Goal: Task Accomplishment & Management: Use online tool/utility

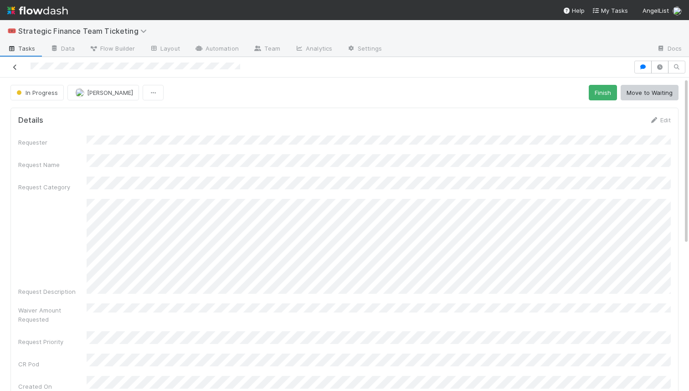
click at [13, 70] on icon at bounding box center [14, 67] width 9 height 6
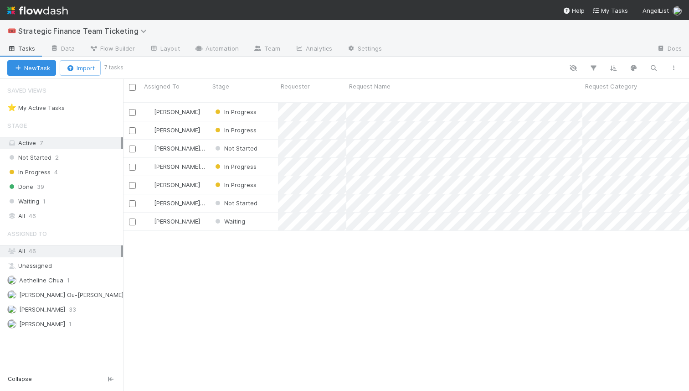
scroll to position [295, 566]
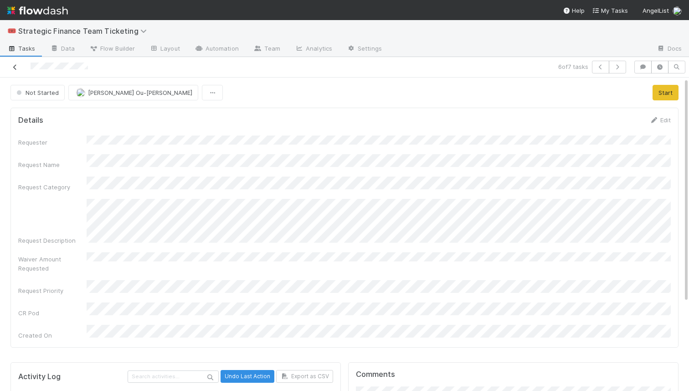
click at [12, 69] on icon at bounding box center [14, 67] width 9 height 6
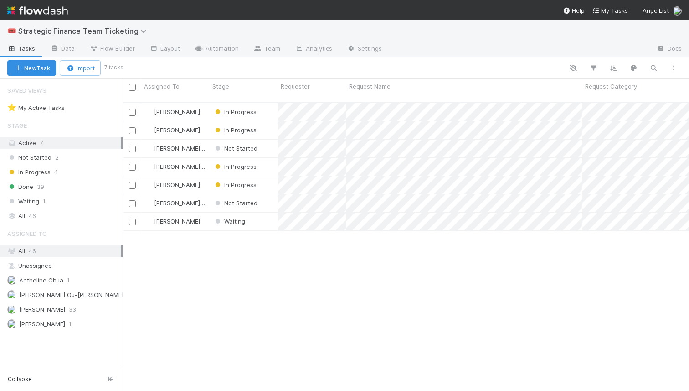
scroll to position [295, 566]
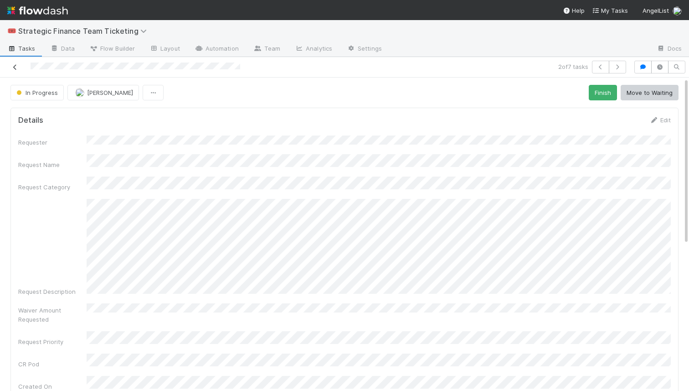
click at [12, 64] on icon at bounding box center [14, 67] width 9 height 6
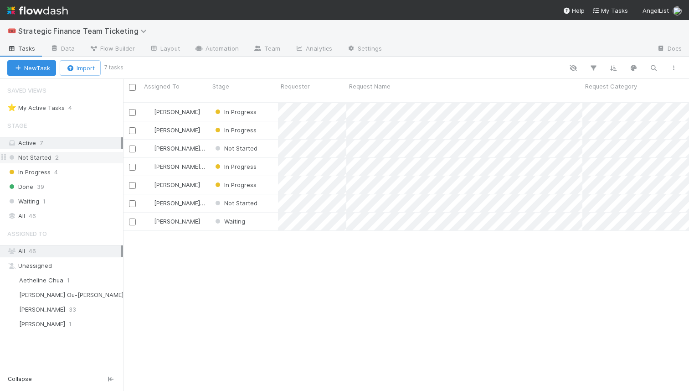
scroll to position [295, 566]
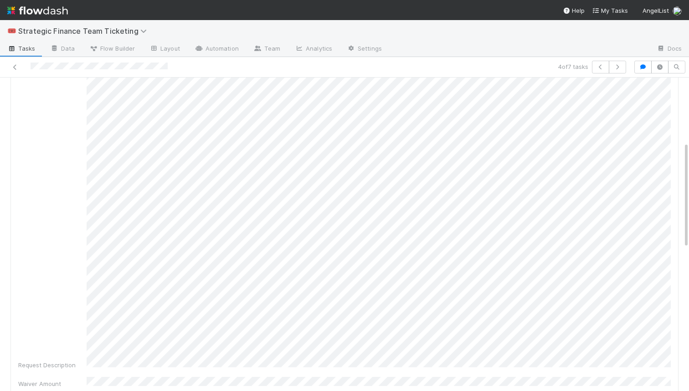
scroll to position [190, 0]
click at [39, 273] on div "Request Description" at bounding box center [344, 188] width 653 height 358
click at [43, 143] on div "Request Description" at bounding box center [344, 265] width 653 height 358
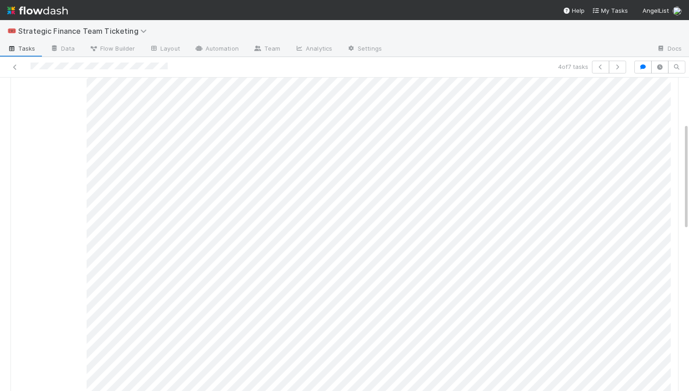
click at [13, 61] on div at bounding box center [161, 67] width 315 height 13
click at [15, 69] on icon at bounding box center [14, 67] width 9 height 6
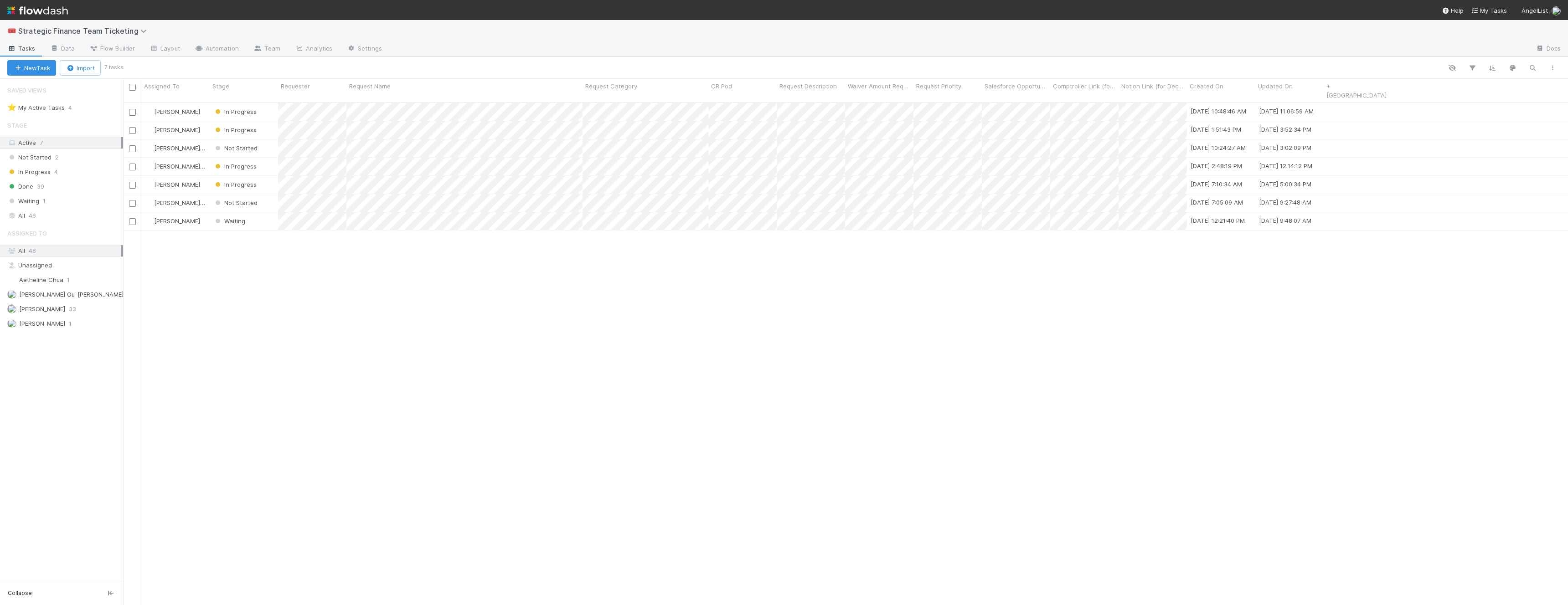
scroll to position [510, 1445]
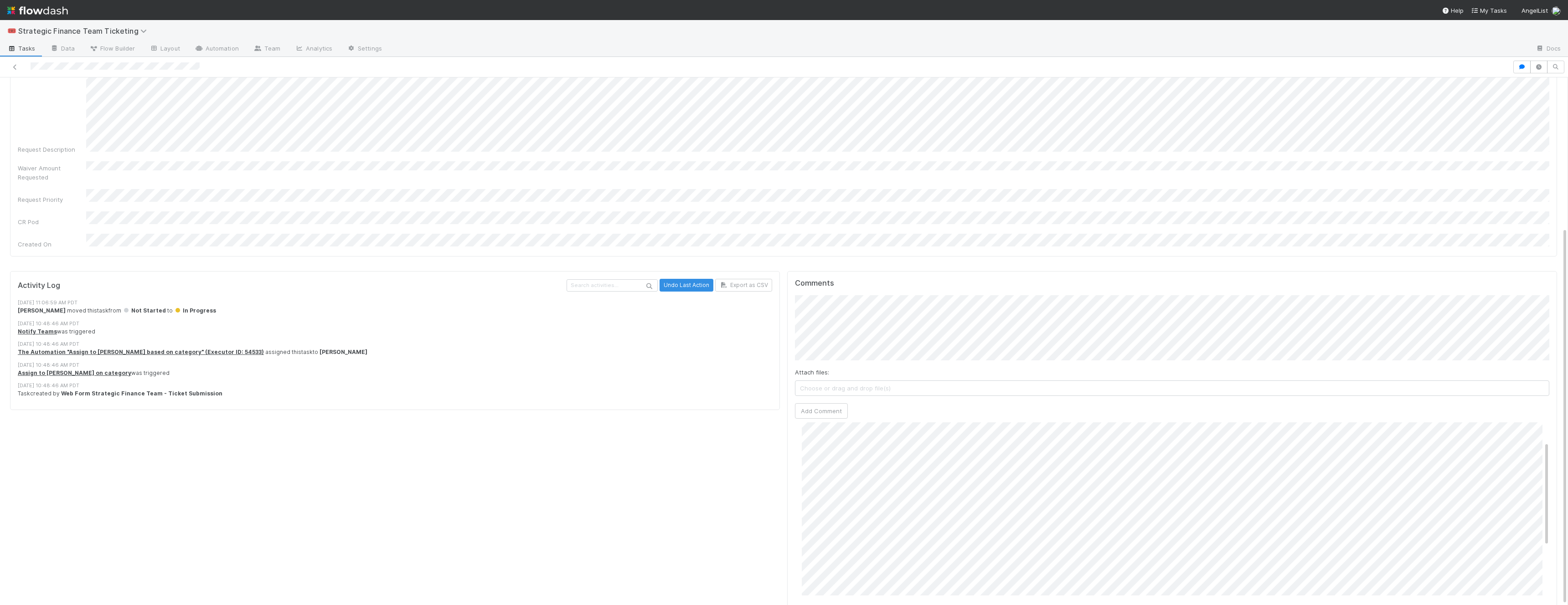
scroll to position [34, 0]
click at [15, 65] on icon at bounding box center [14, 67] width 9 height 6
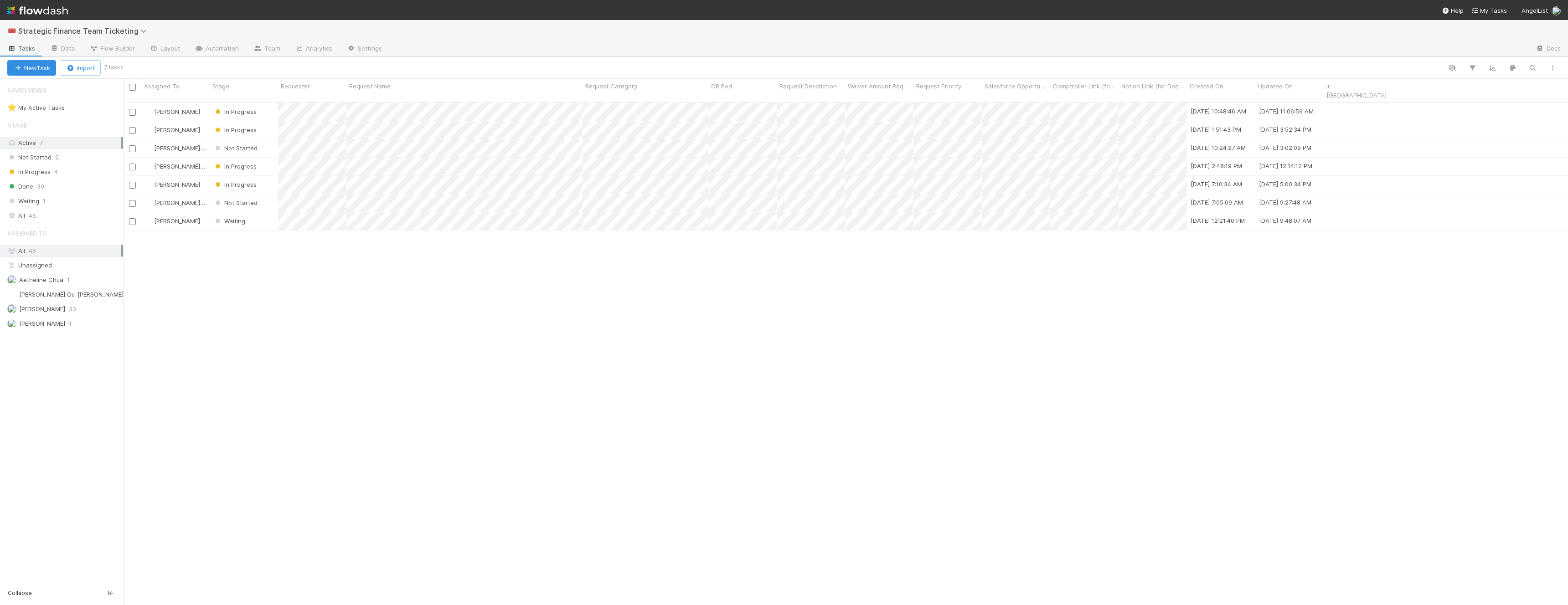
scroll to position [510, 1445]
click at [41, 213] on div "All 46" at bounding box center [63, 215] width 113 height 11
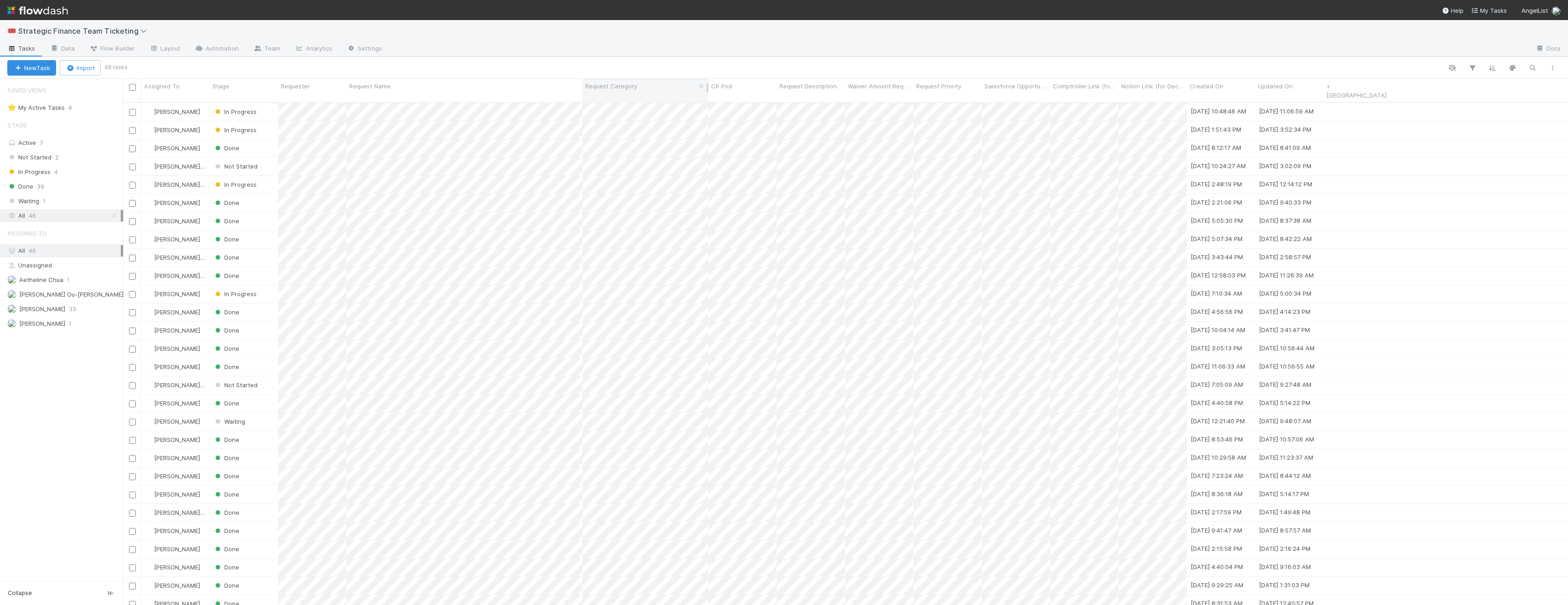
scroll to position [510, 1445]
click at [602, 84] on span "Request Category" at bounding box center [611, 86] width 52 height 9
click at [689, 68] on div "Sort First → Last Sort Last → First Hide Edit field Delete field" at bounding box center [784, 302] width 1568 height 605
click at [689, 69] on icon "button" at bounding box center [1471, 68] width 9 height 8
click at [689, 99] on button "Add Filter" at bounding box center [1331, 95] width 273 height 13
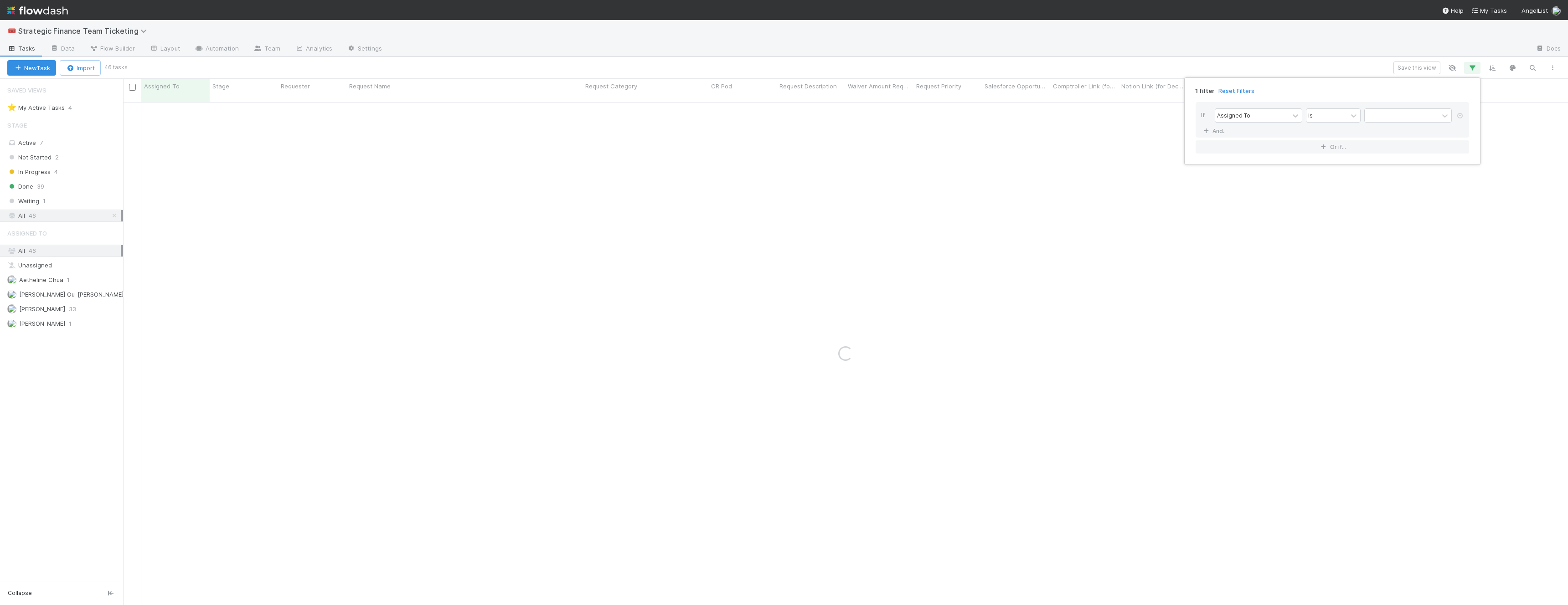
click at [689, 129] on div "If Assigned To is And.." at bounding box center [1331, 120] width 273 height 36
click at [689, 118] on div "Assigned To" at bounding box center [1252, 115] width 74 height 13
type input "req"
click at [689, 168] on div "Request Category" at bounding box center [1257, 166] width 87 height 15
click at [689, 116] on div at bounding box center [1401, 115] width 74 height 13
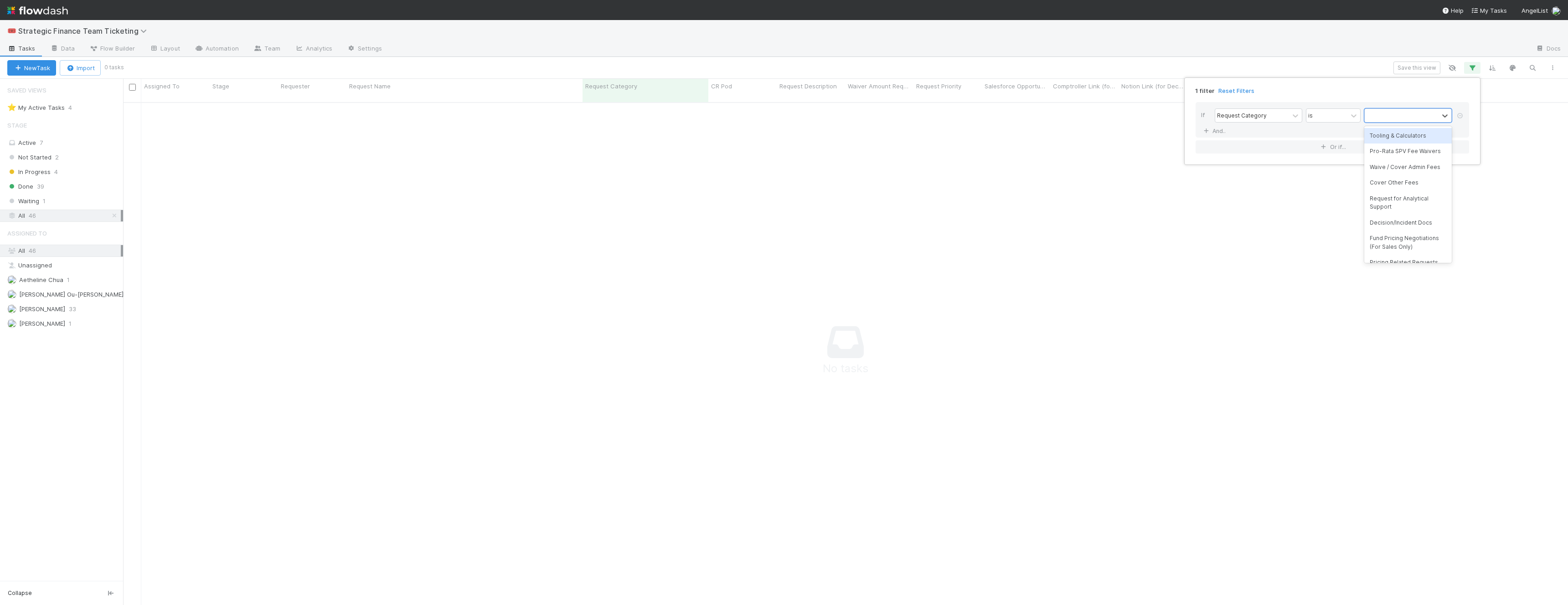
click at [689, 143] on div "Tooling & Calculators" at bounding box center [1407, 135] width 87 height 15
click at [689, 118] on icon at bounding box center [1420, 115] width 6 height 6
click at [689, 120] on div at bounding box center [1401, 115] width 74 height 13
click at [689, 154] on div "Pro-Rata SPV Fee Waivers" at bounding box center [1407, 151] width 87 height 15
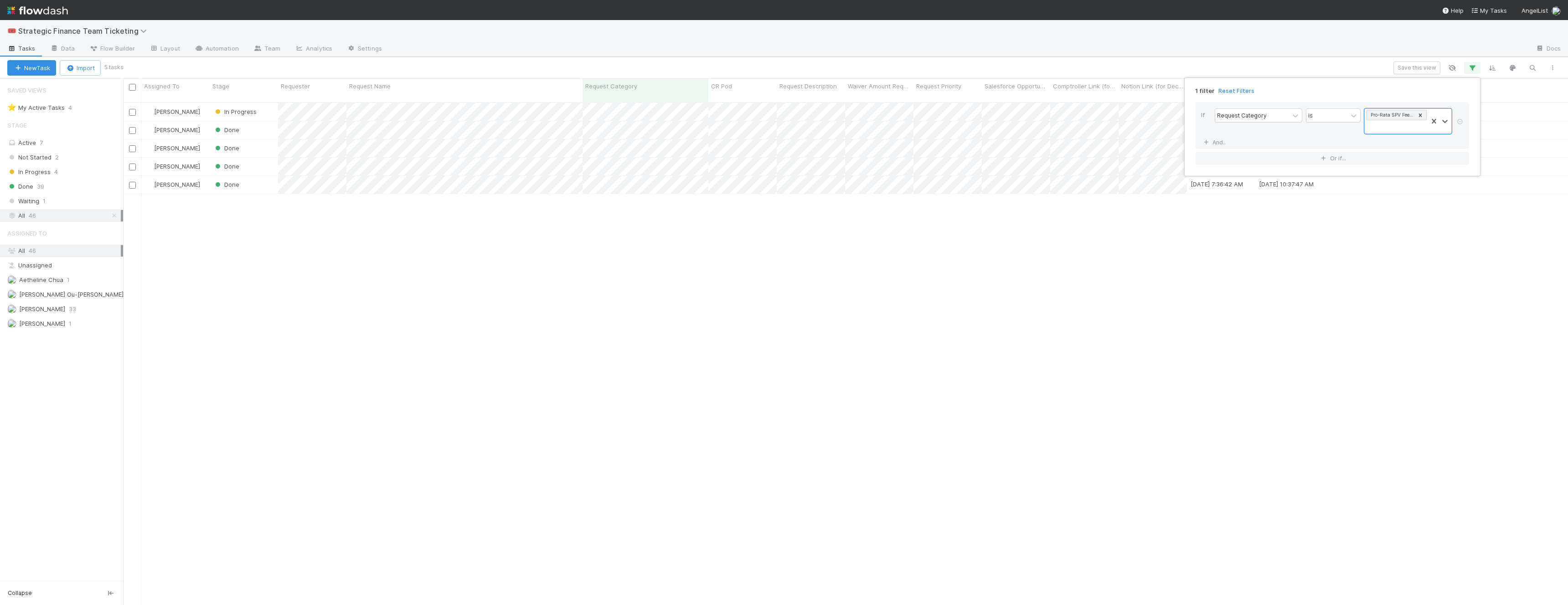
click at [566, 355] on div "1 filter Reset Filters If Request Category is option Pro-Rata SPV Fee Waivers, …" at bounding box center [784, 302] width 1568 height 605
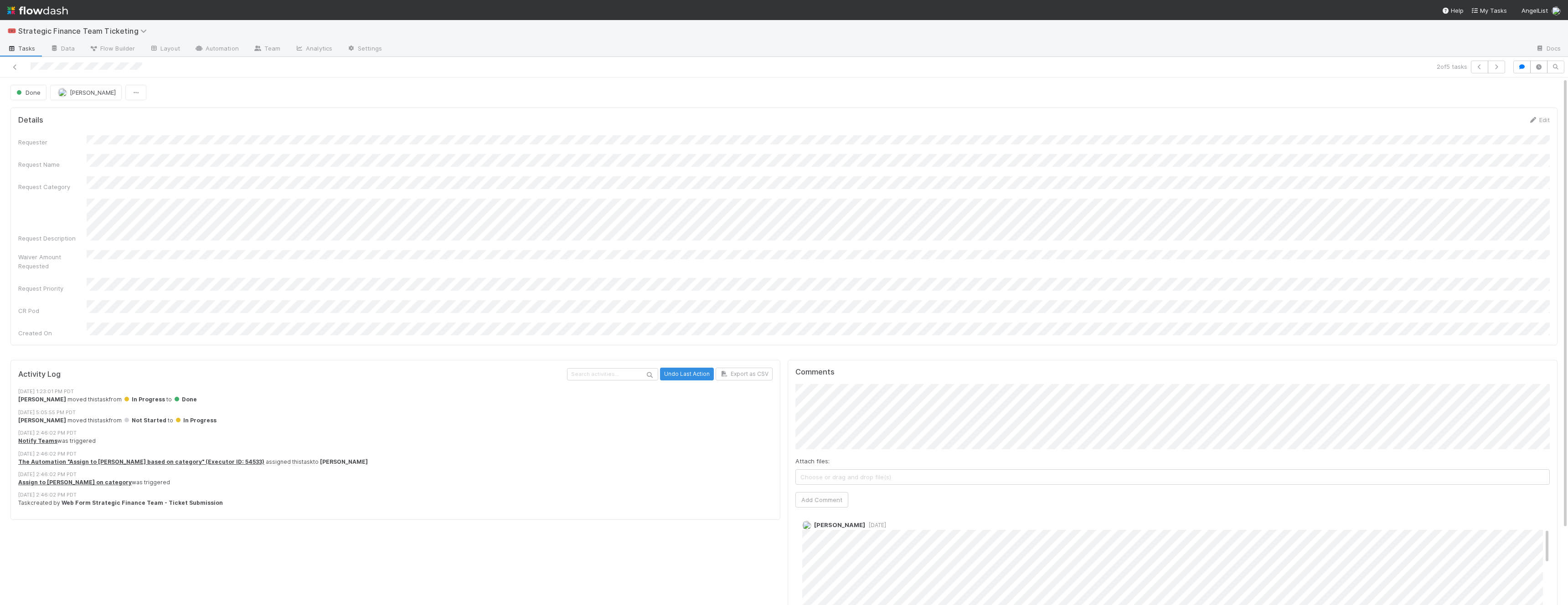
scroll to position [105, 0]
click at [17, 68] on icon at bounding box center [14, 67] width 9 height 6
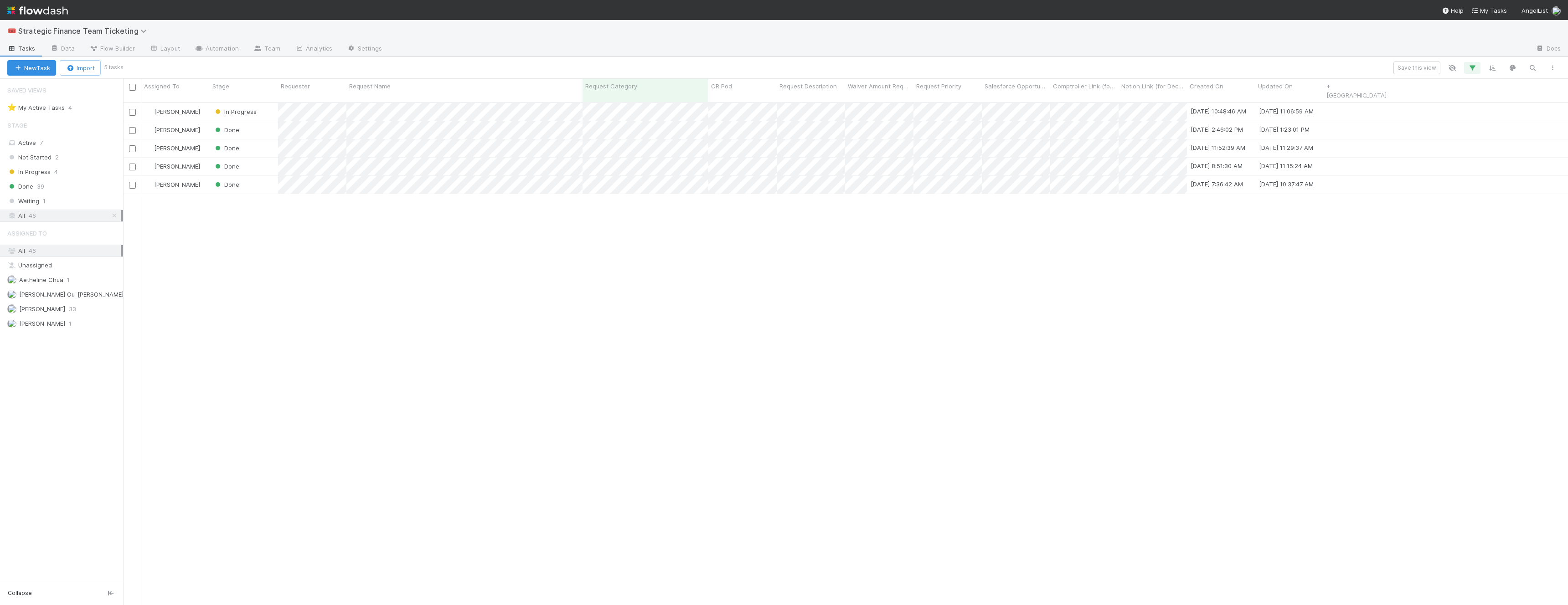
scroll to position [510, 1445]
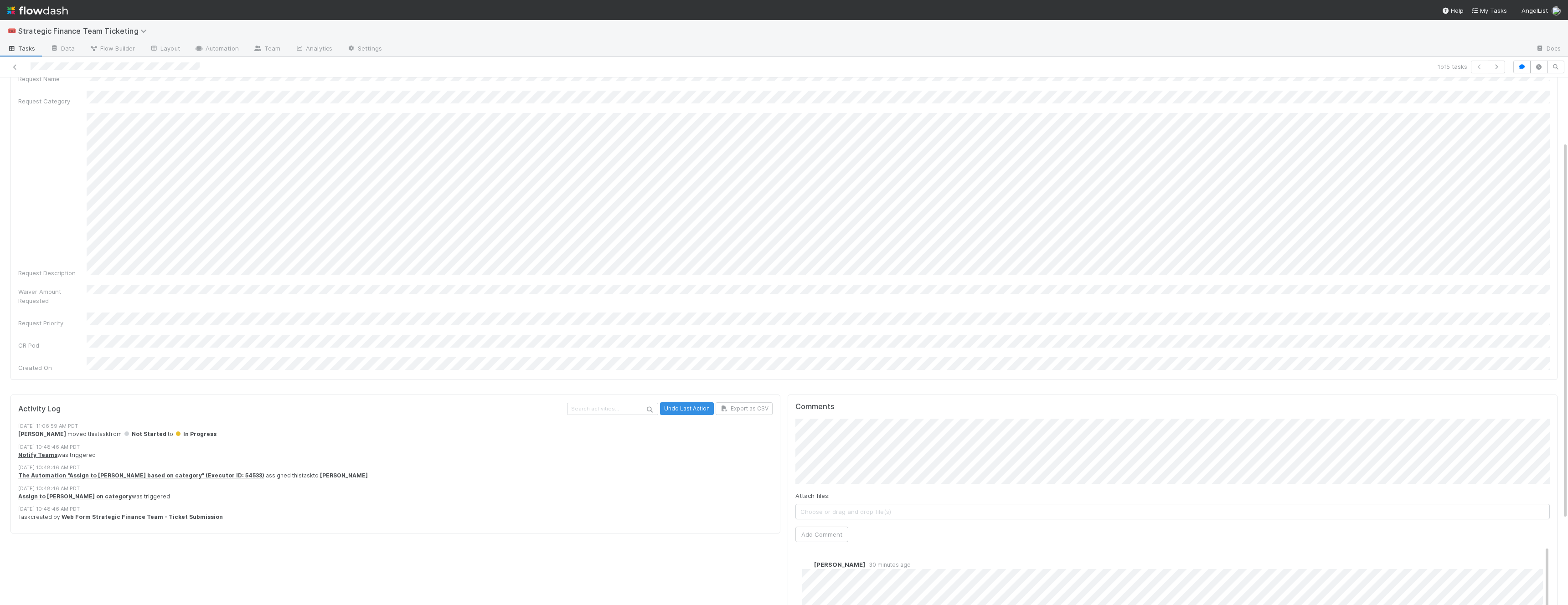
scroll to position [91, 0]
click at [689, 390] on button "Add Comment" at bounding box center [821, 528] width 53 height 15
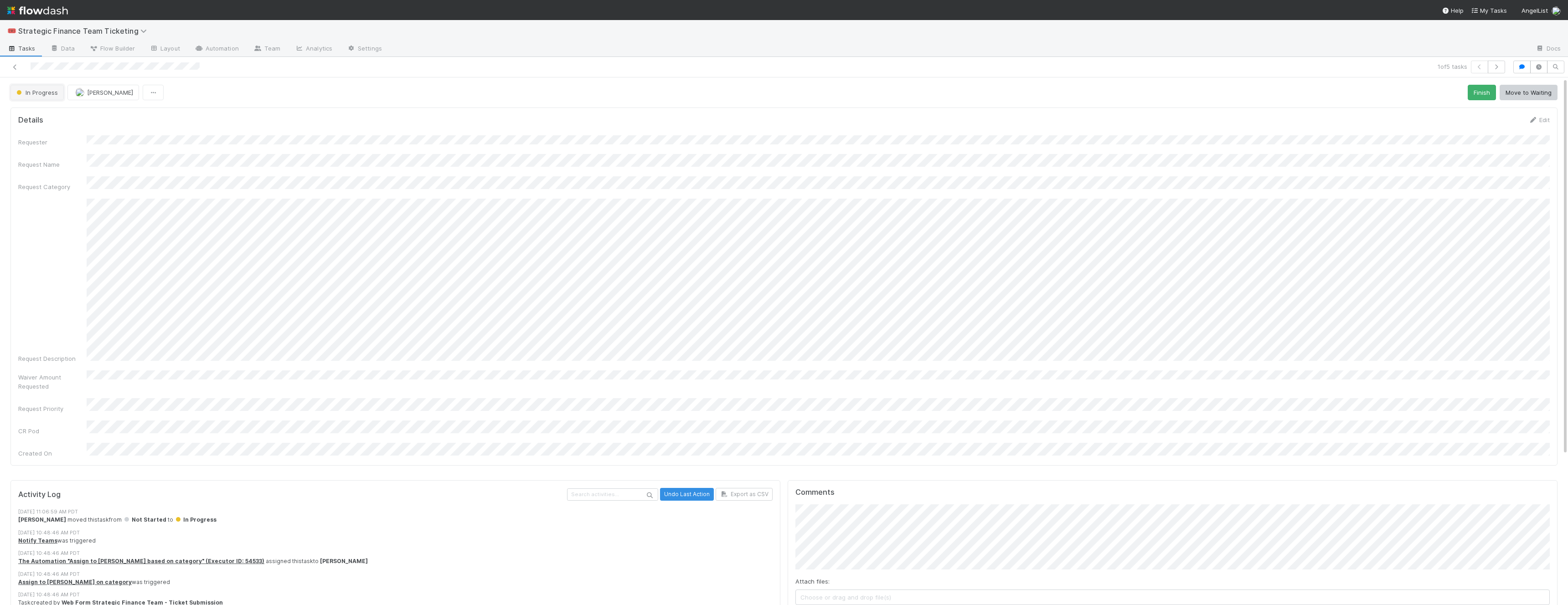
click at [40, 99] on button "In Progress" at bounding box center [36, 92] width 53 height 15
click at [36, 146] on span "Done" at bounding box center [26, 147] width 26 height 7
click at [18, 70] on link at bounding box center [14, 66] width 9 height 9
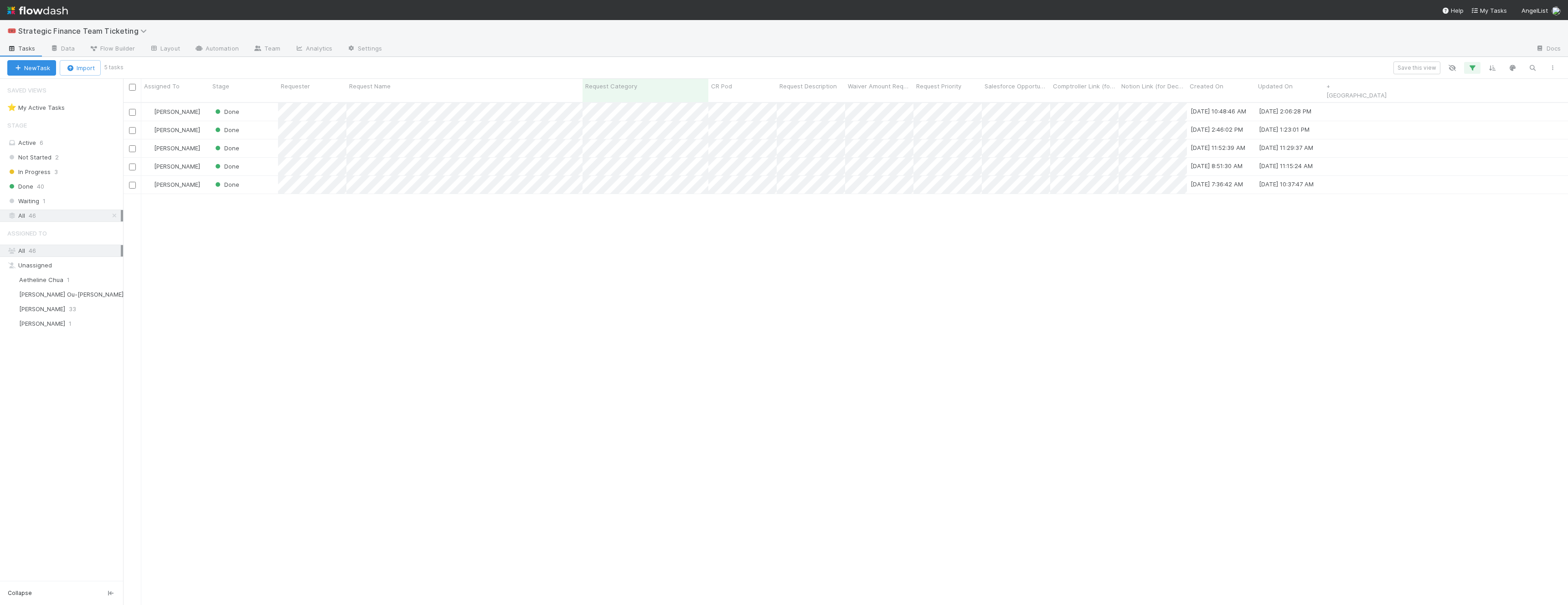
scroll to position [0, 0]
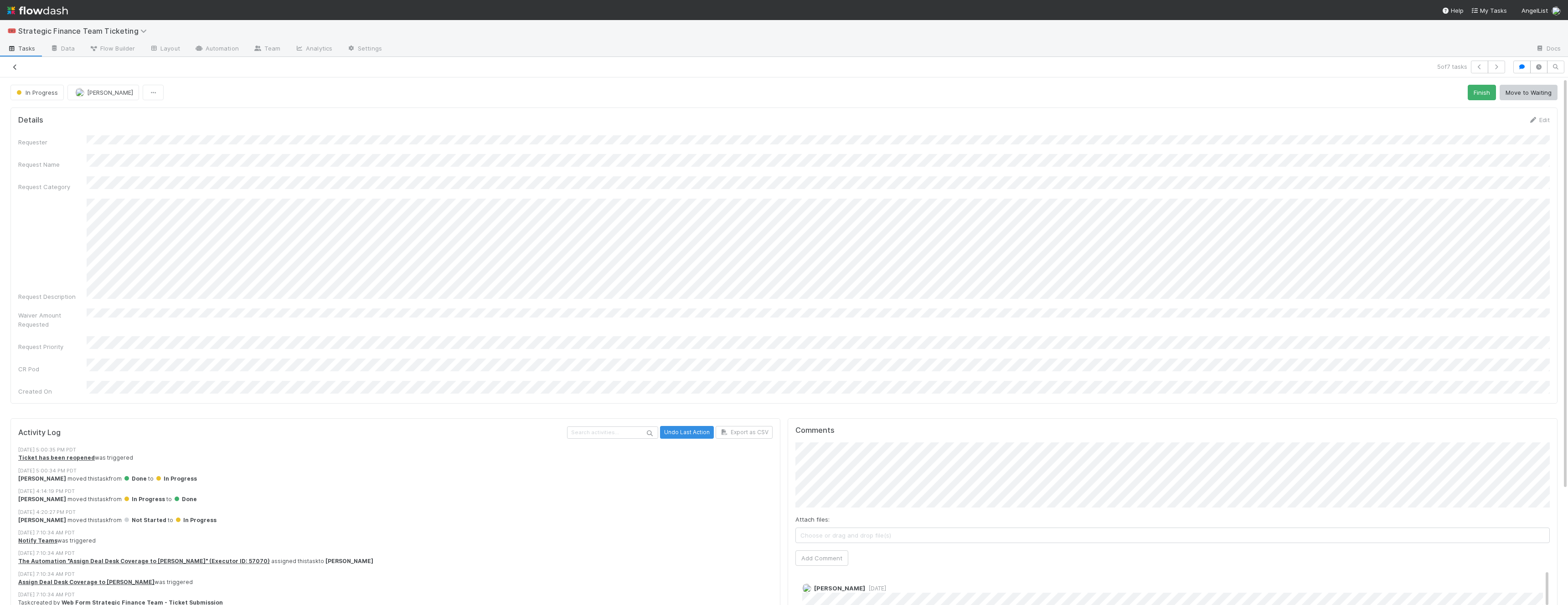
click at [12, 67] on icon at bounding box center [14, 67] width 9 height 6
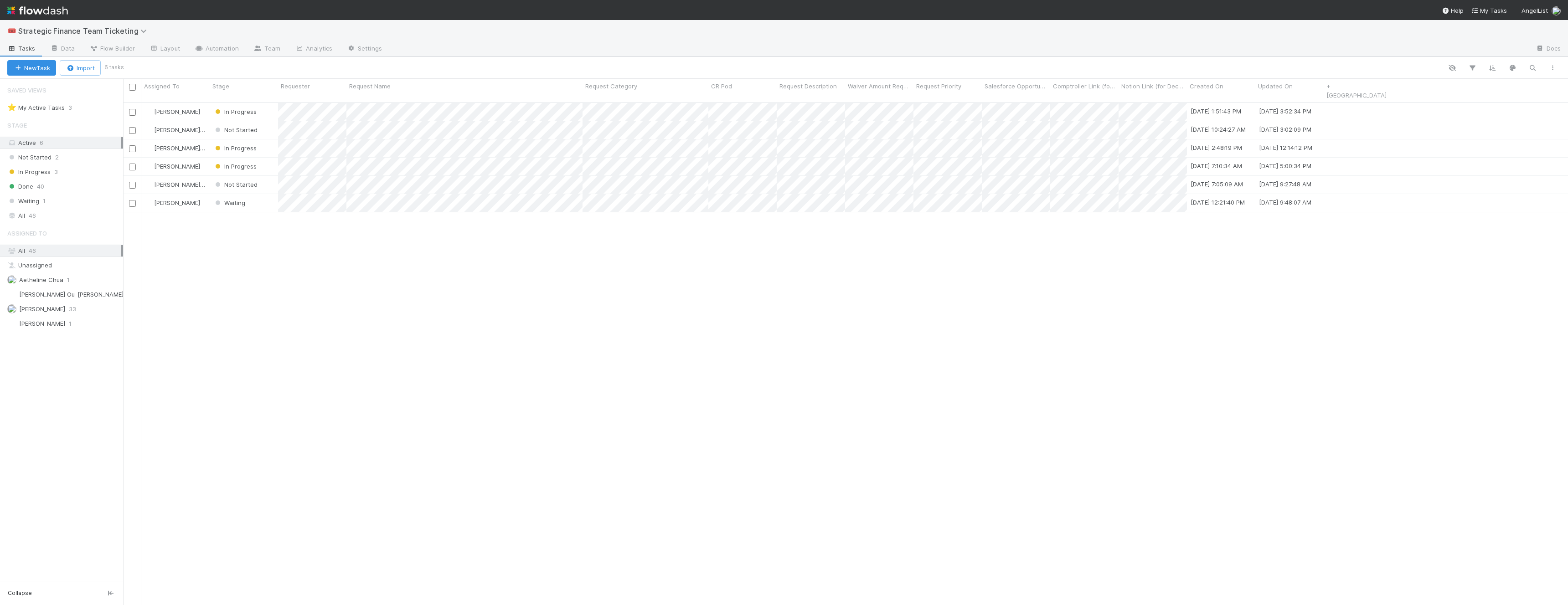
scroll to position [510, 1445]
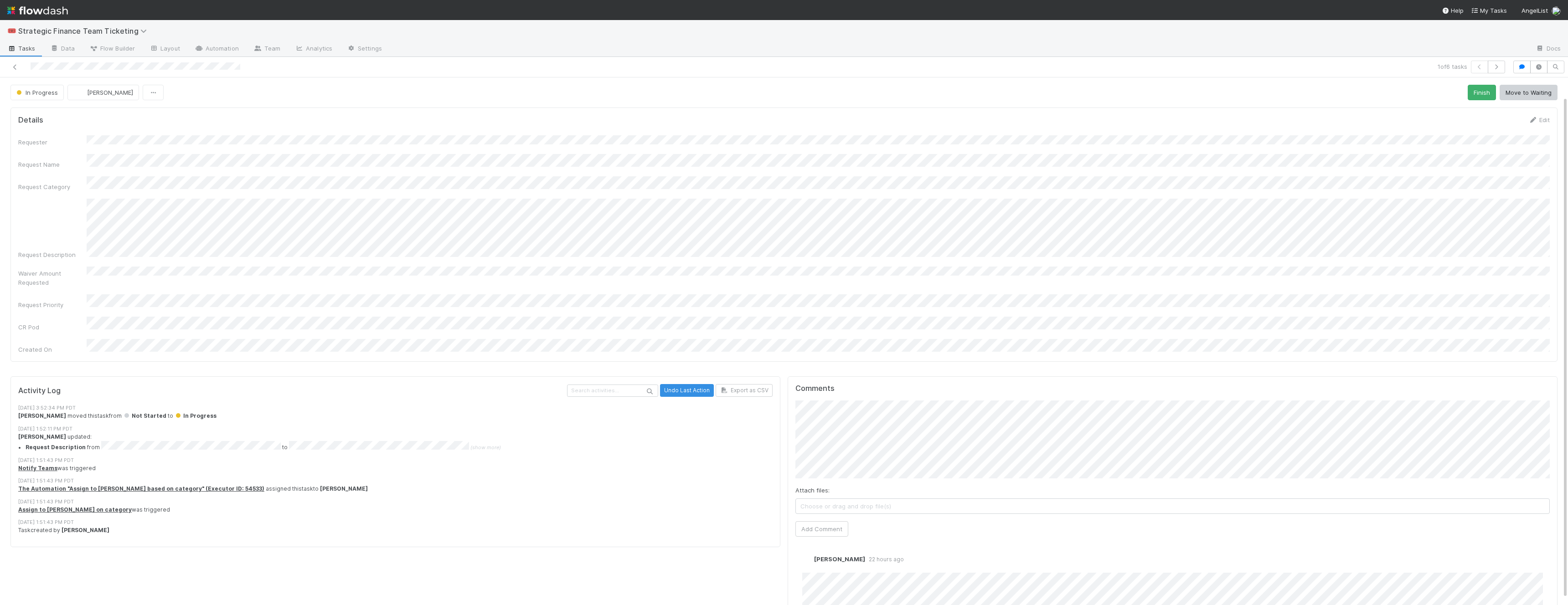
scroll to position [26, 0]
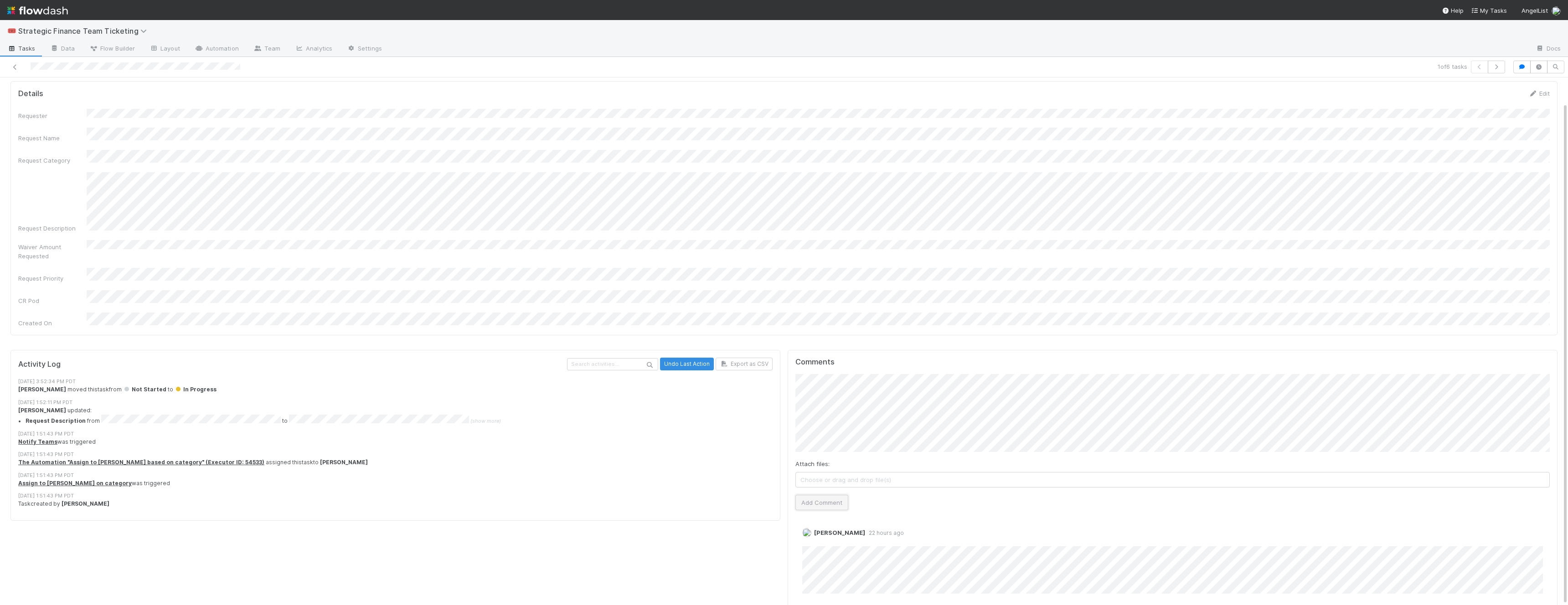
click at [795, 495] on button "Add Comment" at bounding box center [821, 502] width 53 height 15
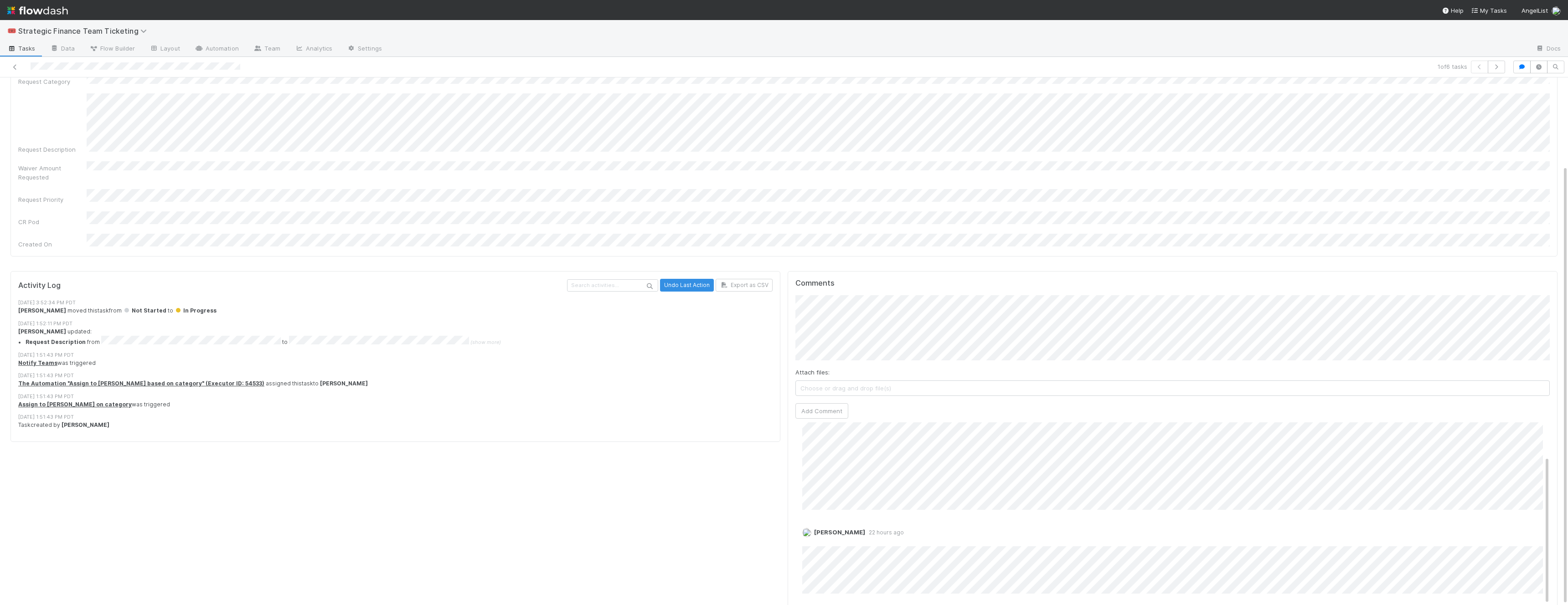
scroll to position [0, 0]
click at [14, 68] on icon at bounding box center [14, 67] width 9 height 6
